Goal: Complete application form

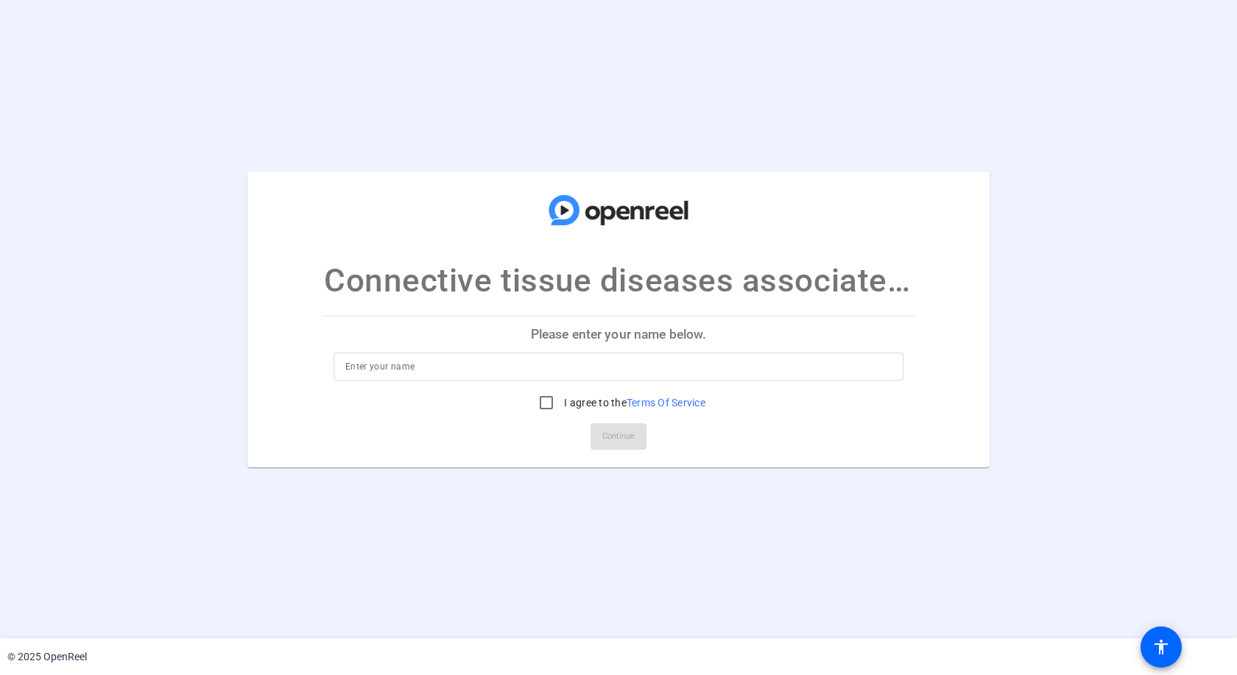
click at [455, 361] on input at bounding box center [618, 367] width 546 height 18
type input "[PERSON_NAME]"
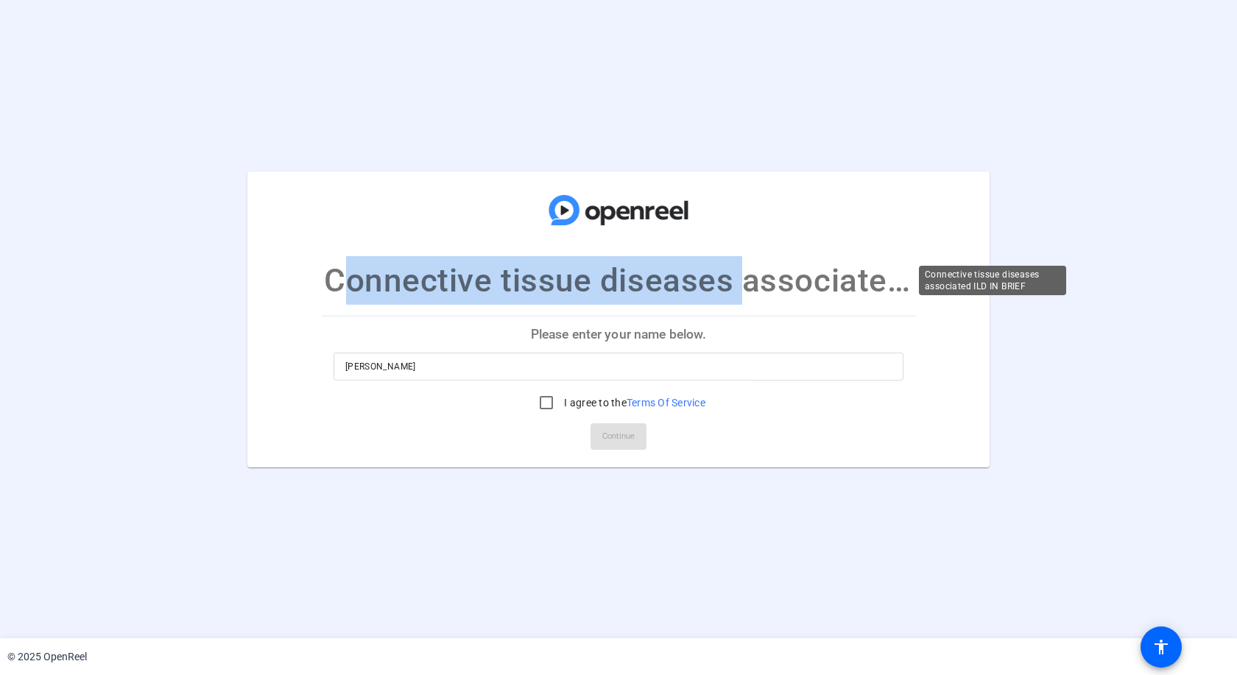
drag, startPoint x: 327, startPoint y: 281, endPoint x: 723, endPoint y: 283, distance: 396.0
click at [723, 283] on p "Connective tissue diseases associated ILD IN BRIEF" at bounding box center [618, 280] width 589 height 49
copy p "Connective tissue diseases"
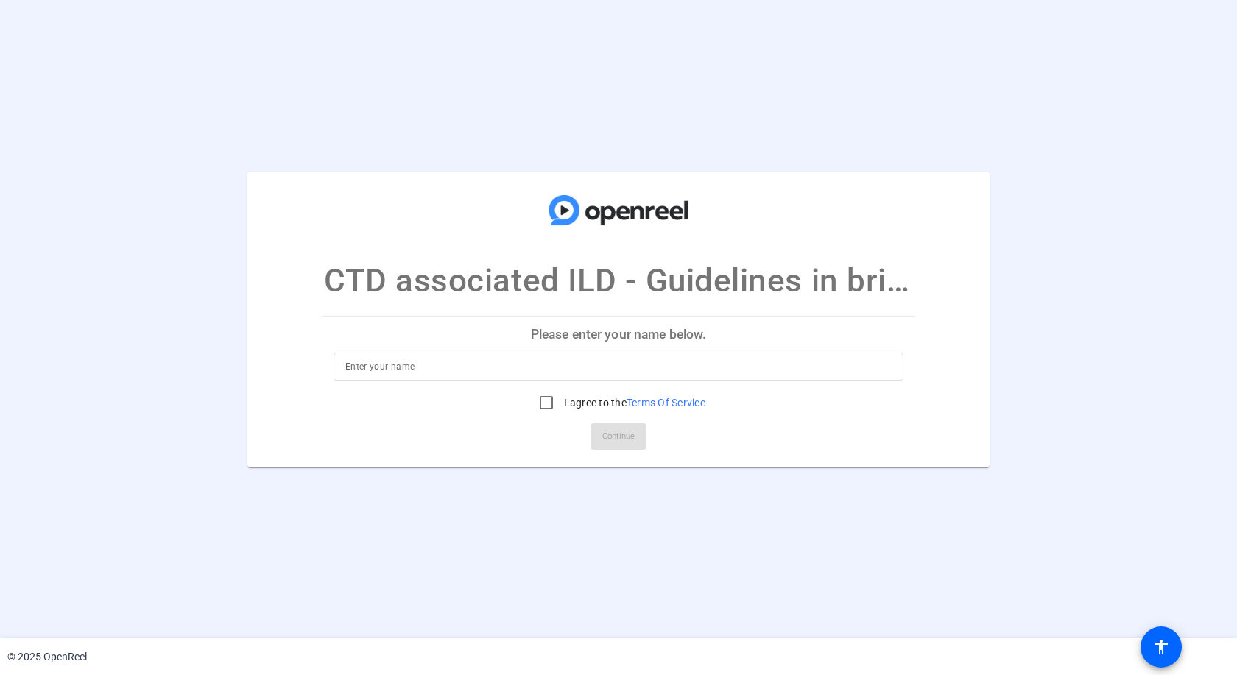
click at [370, 355] on div at bounding box center [618, 367] width 546 height 28
type input "[PERSON_NAME]"
click at [538, 400] on input "I agree to the Terms Of Service" at bounding box center [545, 402] width 29 height 29
checkbox input "true"
click at [615, 442] on span "Continue" at bounding box center [618, 436] width 32 height 22
